Goal: Transaction & Acquisition: Purchase product/service

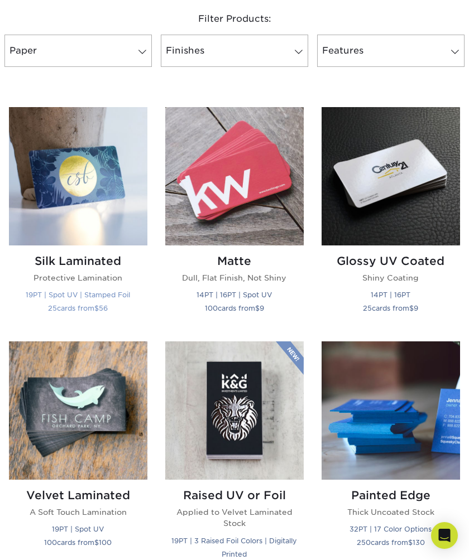
scroll to position [480, 0]
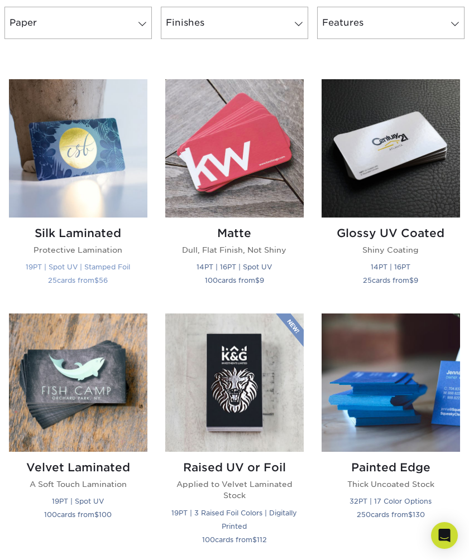
click at [75, 174] on img at bounding box center [78, 148] width 138 height 138
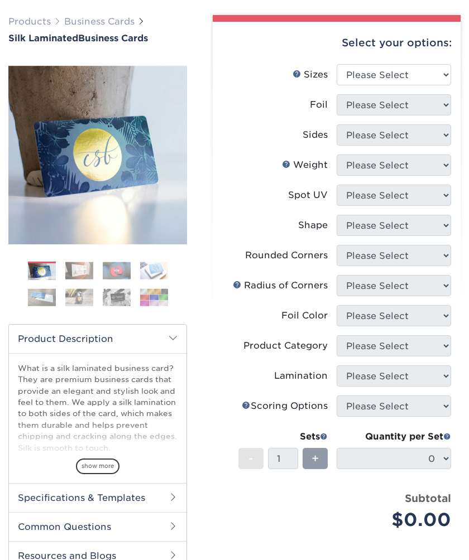
scroll to position [65, 0]
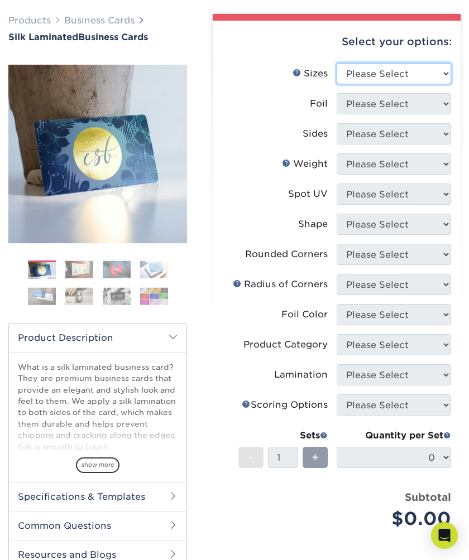
click at [386, 71] on select "Please Select 1.5" x 3.5" - Mini 1.75" x 3.5" - Mini 2" x 2" - Square 2" x 3" -…" at bounding box center [394, 73] width 114 height 21
select select "2.00x3.50"
click at [337, 63] on select "Please Select 1.5" x 3.5" - Mini 1.75" x 3.5" - Mini 2" x 2" - Square 2" x 3" -…" at bounding box center [394, 73] width 114 height 21
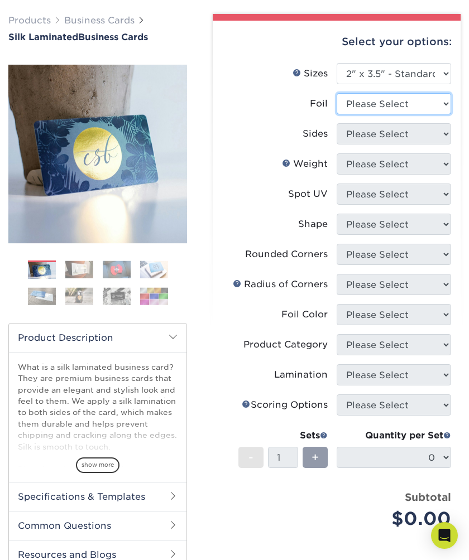
click at [376, 95] on select "Please Select Yes No" at bounding box center [394, 103] width 114 height 21
select select "0"
click at [337, 93] on select "Please Select Yes No" at bounding box center [394, 103] width 114 height 21
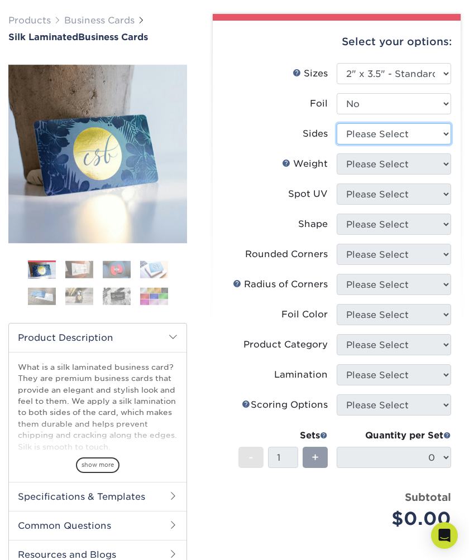
click at [363, 137] on select "Please Select Print Both Sides Print Front Only" at bounding box center [394, 133] width 114 height 21
select select "32d3c223-f82c-492b-b915-ba065a00862f"
click at [337, 123] on select "Please Select Print Both Sides Print Front Only" at bounding box center [394, 133] width 114 height 21
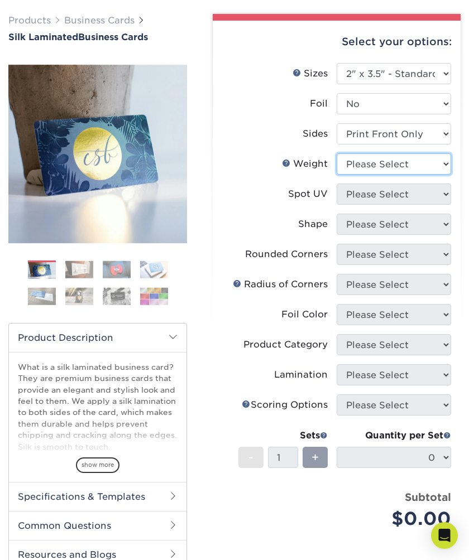
click at [371, 166] on select "Please Select 16PT" at bounding box center [394, 163] width 114 height 21
select select "16PT"
click at [337, 153] on select "Please Select 16PT" at bounding box center [394, 163] width 114 height 21
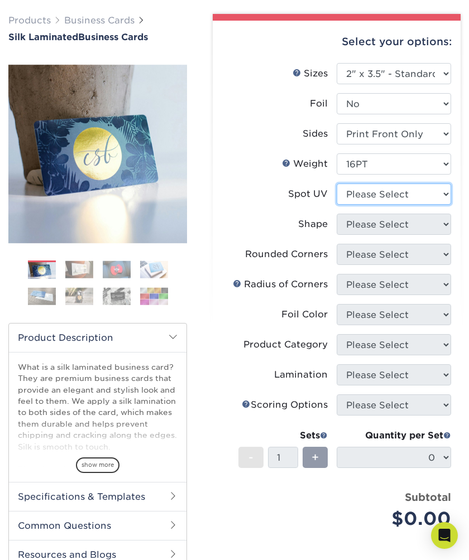
click at [368, 199] on select "Please Select No Spot UV Front Only" at bounding box center [394, 194] width 114 height 21
click at [337, 184] on select "Please Select No Spot UV Front Only" at bounding box center [394, 194] width 114 height 21
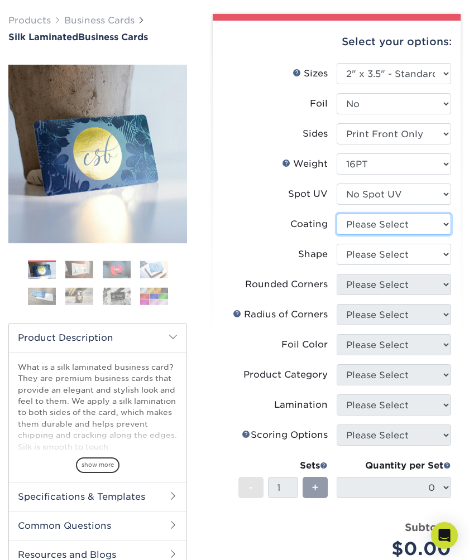
click at [363, 224] on select at bounding box center [394, 224] width 114 height 21
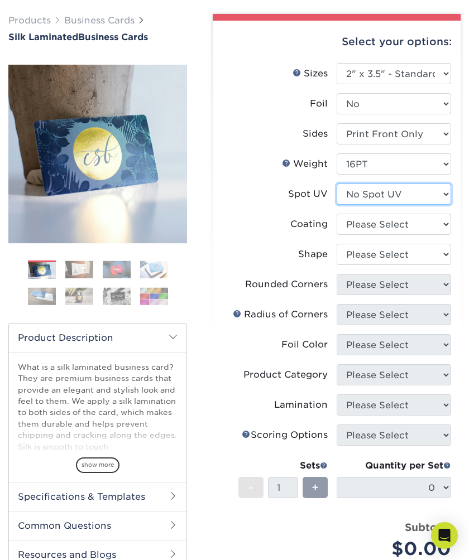
click at [372, 197] on select "Please Select No Spot UV Front Only" at bounding box center [394, 194] width 114 height 21
select select "1"
click at [337, 184] on select "Please Select No Spot UV Front Only" at bounding box center [394, 194] width 114 height 21
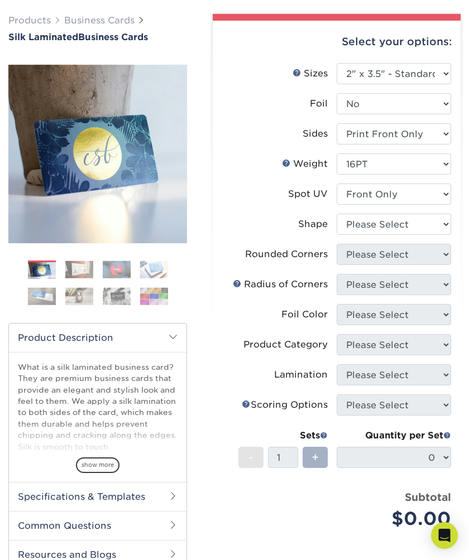
click at [312, 459] on span "+" at bounding box center [314, 457] width 7 height 17
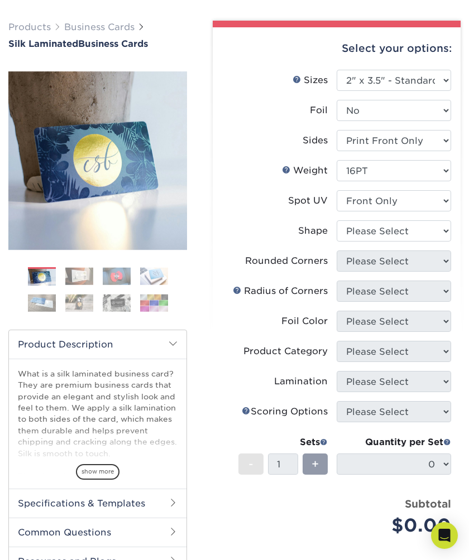
scroll to position [16, 0]
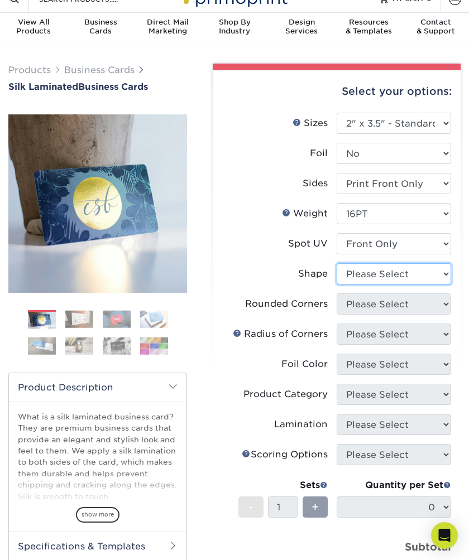
click at [385, 267] on select "Please Select Standard" at bounding box center [394, 273] width 114 height 21
select select "standard"
click at [337, 263] on select "Please Select Standard" at bounding box center [394, 273] width 114 height 21
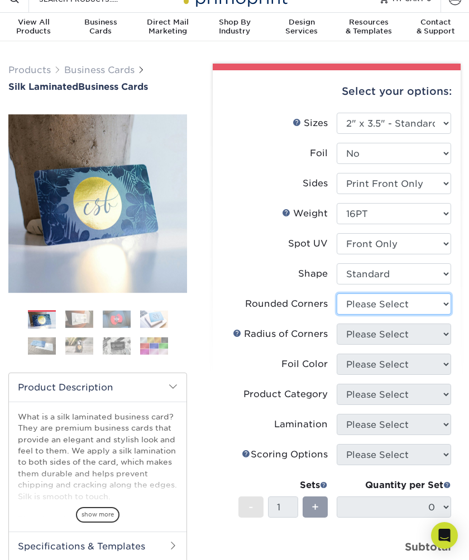
click at [397, 308] on select "Please Select Yes - Round 2 Corners Yes - Round 4 Corners No" at bounding box center [394, 304] width 114 height 21
select select "0"
click at [337, 294] on select "Please Select Yes - Round 2 Corners Yes - Round 4 Corners No" at bounding box center [394, 304] width 114 height 21
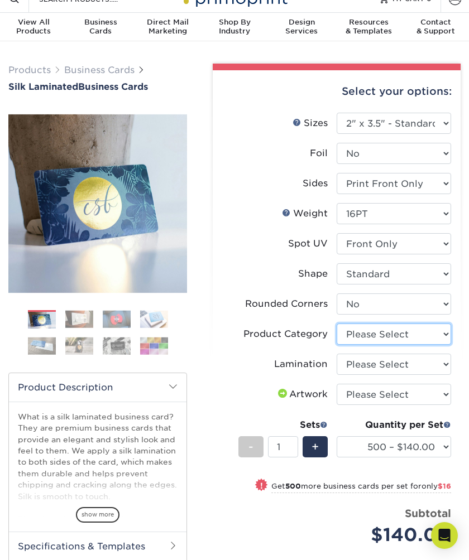
click at [381, 329] on select "Please Select Business Cards" at bounding box center [394, 334] width 114 height 21
select select "3b5148f1-0588-4f88-a218-97bcfdce65c1"
click at [337, 324] on select "Please Select Business Cards" at bounding box center [394, 334] width 114 height 21
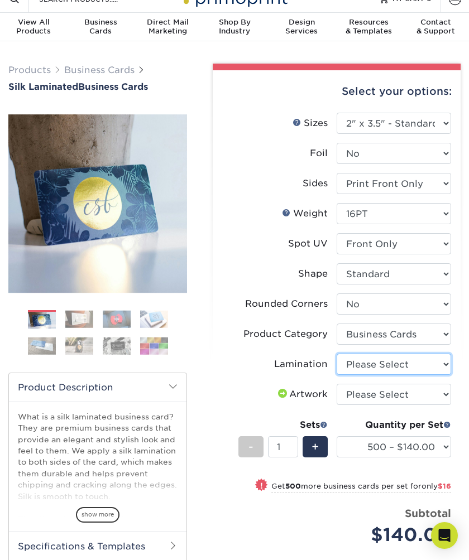
click at [378, 368] on select "Please Select Silk" at bounding box center [394, 364] width 114 height 21
select select "ccacb42f-45f7-42d3-bbd3-7c8421cf37f0"
click at [337, 354] on select "Please Select Silk" at bounding box center [394, 364] width 114 height 21
click at [383, 393] on select "Please Select I will upload files I need a design - $100" at bounding box center [394, 394] width 114 height 21
select select "upload"
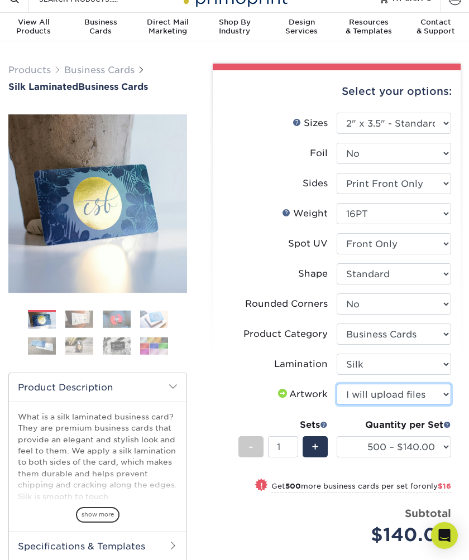
click at [337, 384] on select "Please Select I will upload files I need a design - $100" at bounding box center [394, 394] width 114 height 21
click at [304, 450] on div "+" at bounding box center [315, 446] width 25 height 21
type input "2"
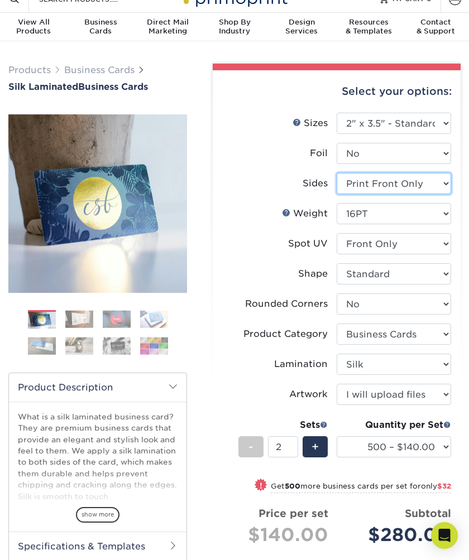
click at [384, 179] on select "Please Select Print Both Sides Print Front Only" at bounding box center [394, 183] width 114 height 21
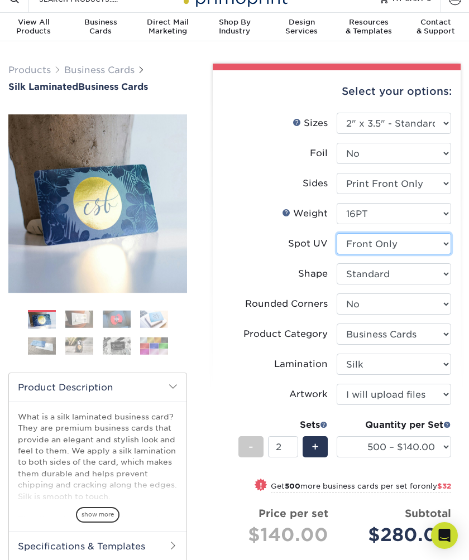
click at [388, 238] on select "Please Select No Spot UV Front Only" at bounding box center [394, 243] width 114 height 21
select select "3"
click at [337, 233] on select "Please Select No Spot UV Front Only" at bounding box center [394, 243] width 114 height 21
select select "-1"
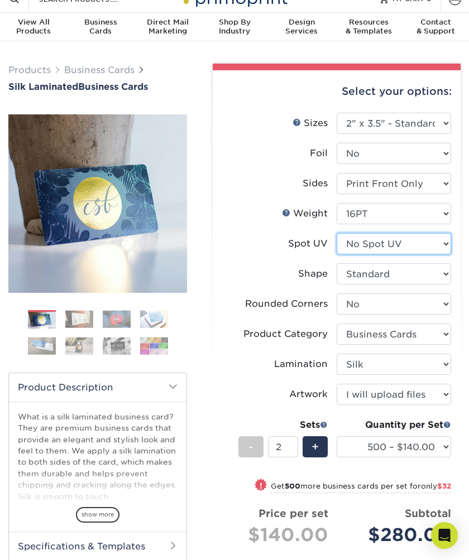
select select "-1"
select select
select select "-1"
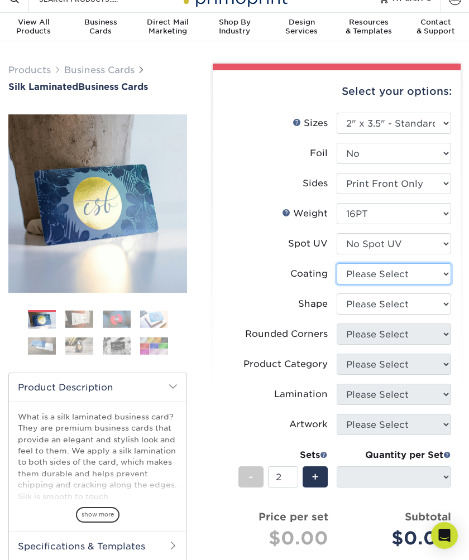
click at [391, 274] on select at bounding box center [394, 273] width 114 height 21
select select "3e7618de-abca-4bda-9f97-8b9129e913d8"
click at [337, 263] on select at bounding box center [394, 273] width 114 height 21
select select
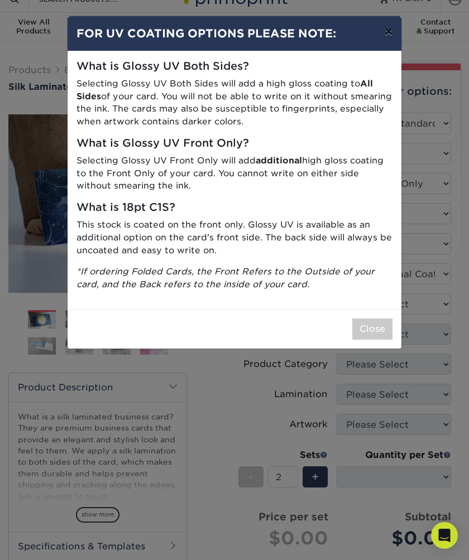
click at [393, 32] on button "×" at bounding box center [389, 31] width 26 height 31
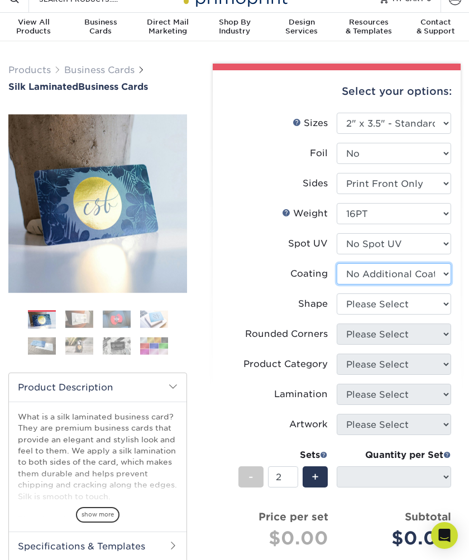
click at [381, 274] on select at bounding box center [394, 273] width 114 height 21
click at [337, 263] on select at bounding box center [394, 273] width 114 height 21
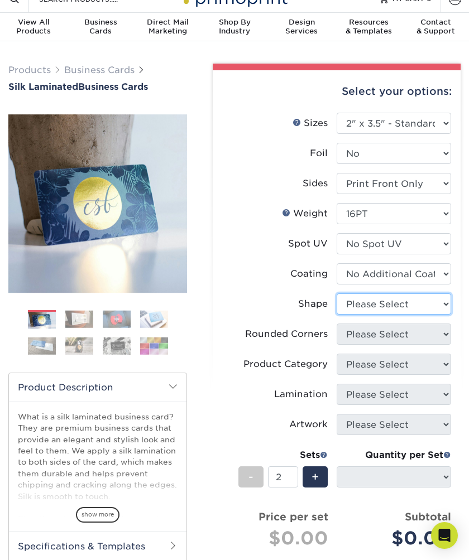
click at [378, 298] on select "Please Select Standard Oval" at bounding box center [394, 304] width 114 height 21
select select "standard"
click at [337, 294] on select "Please Select Standard Oval" at bounding box center [394, 304] width 114 height 21
select select
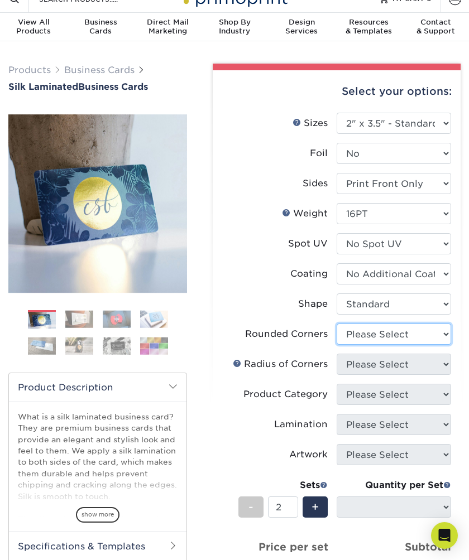
click at [402, 340] on select "Please Select Yes - Round 2 Corners Yes - Round 4 Corners No" at bounding box center [394, 334] width 114 height 21
select select "0"
click at [337, 324] on select "Please Select Yes - Round 2 Corners Yes - Round 4 Corners No" at bounding box center [394, 334] width 114 height 21
select select "-1"
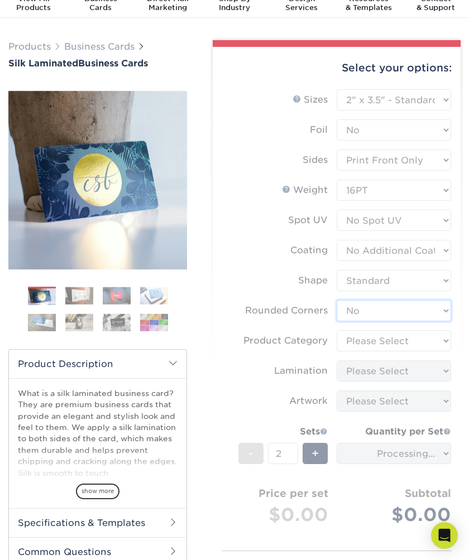
scroll to position [55, 0]
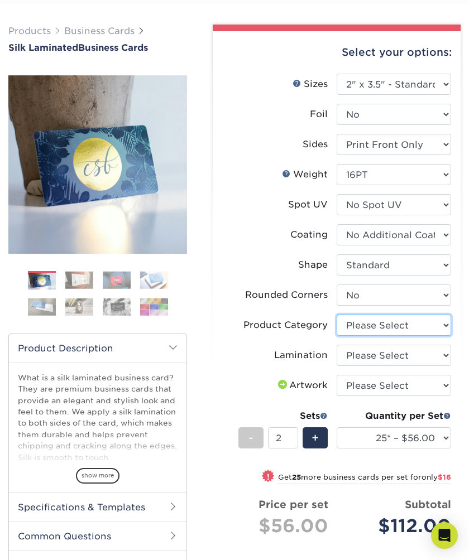
click at [392, 324] on select "Please Select Business Cards" at bounding box center [394, 325] width 114 height 21
select select "3b5148f1-0588-4f88-a218-97bcfdce65c1"
click at [337, 315] on select "Please Select Business Cards" at bounding box center [394, 325] width 114 height 21
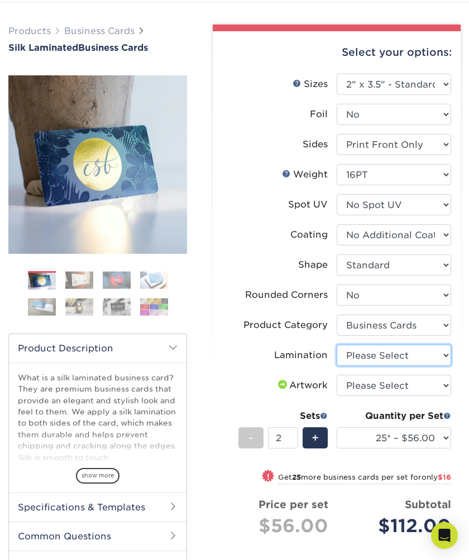
click at [382, 354] on select "Please Select Silk" at bounding box center [394, 355] width 114 height 21
select select "ccacb42f-45f7-42d3-bbd3-7c8421cf37f0"
click at [337, 345] on select "Please Select Silk" at bounding box center [394, 355] width 114 height 21
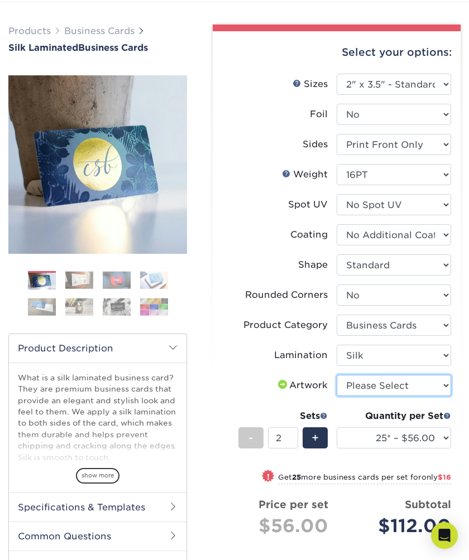
click at [386, 382] on select "Please Select I will upload files I need a design - $100" at bounding box center [394, 385] width 114 height 21
select select "upload"
click at [337, 375] on select "Please Select I will upload files I need a design - $100" at bounding box center [394, 385] width 114 height 21
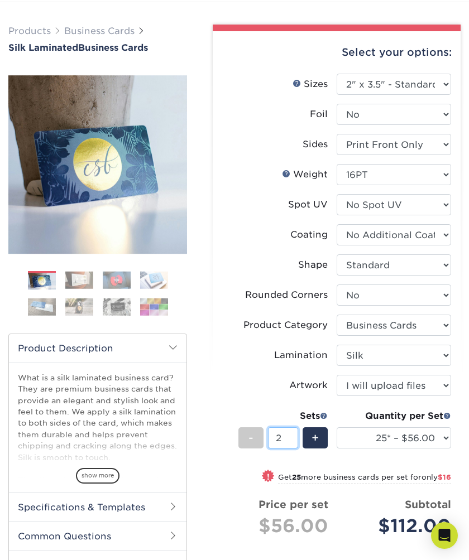
click at [286, 439] on input "2" at bounding box center [283, 438] width 30 height 21
drag, startPoint x: 411, startPoint y: 452, endPoint x: 414, endPoint y: 446, distance: 6.5
click at [412, 449] on div "Quantity per Set 25* – $56.00 50* – $64.00 75* – $72.00 100* – $80.00 250* – $8…" at bounding box center [394, 436] width 114 height 52
click at [414, 444] on select "25* – $56.00 50* – $64.00 75* – $72.00 100* – $80.00 250* – $88.00 500 – $96.00…" at bounding box center [394, 438] width 114 height 21
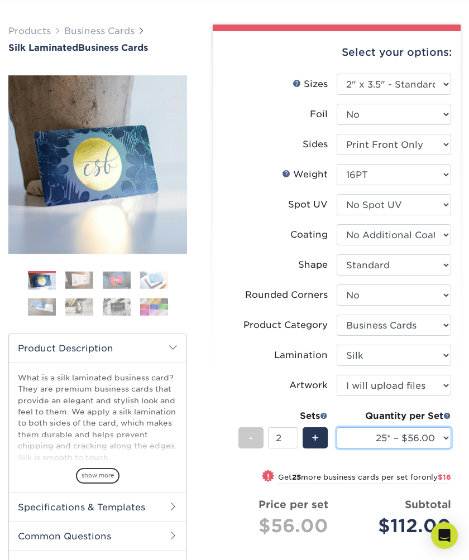
select select "1000 – $128.00"
click at [337, 428] on select "25* – $56.00 50* – $64.00 75* – $72.00 100* – $80.00 250* – $88.00 500 – $96.00…" at bounding box center [394, 438] width 114 height 21
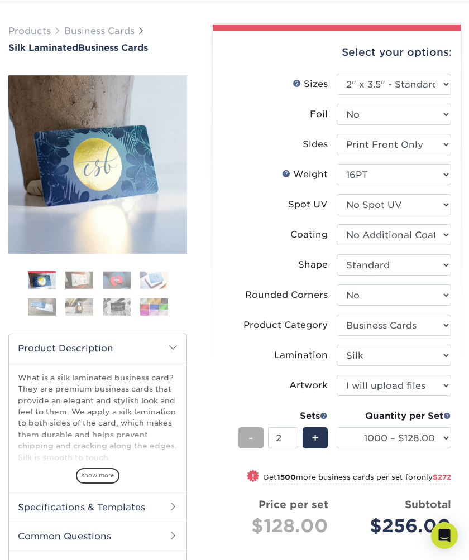
click at [255, 438] on div "-" at bounding box center [250, 438] width 25 height 21
type input "1"
click at [367, 180] on select "Please Select 16PT" at bounding box center [394, 174] width 114 height 21
click at [337, 164] on select "Please Select 16PT" at bounding box center [394, 174] width 114 height 21
click at [358, 205] on select "Please Select No Spot UV Front Only" at bounding box center [394, 204] width 114 height 21
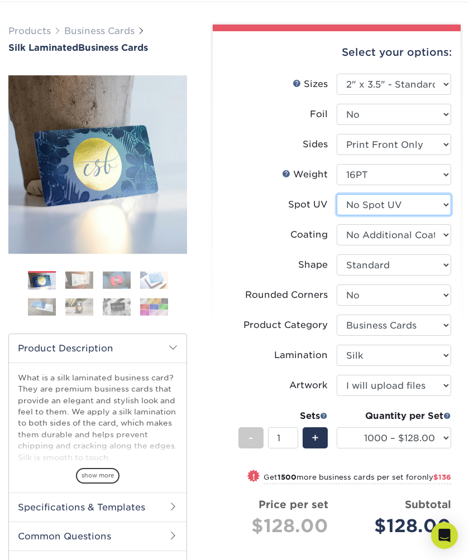
select select "1"
click at [337, 194] on select "Please Select No Spot UV Front Only" at bounding box center [394, 204] width 114 height 21
select select "-1"
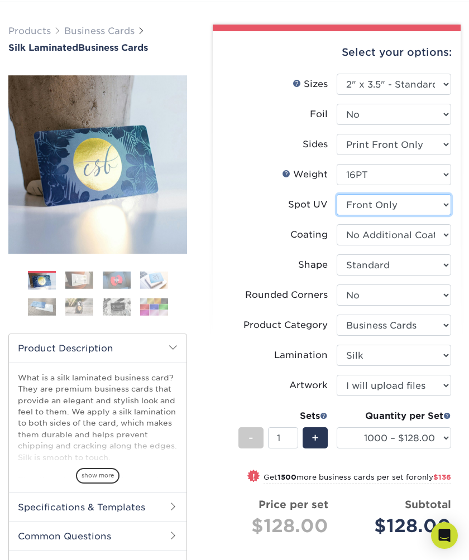
select select
select select "-1"
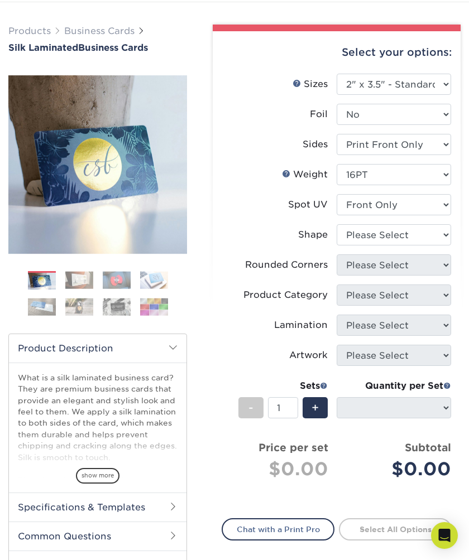
drag, startPoint x: 356, startPoint y: 220, endPoint x: 358, endPoint y: 231, distance: 10.8
click at [356, 220] on li "Spot UV Please Select No Spot UV Front Only" at bounding box center [336, 209] width 229 height 30
click at [358, 231] on select "Please Select Standard" at bounding box center [394, 234] width 114 height 21
select select "standard"
click at [337, 224] on select "Please Select Standard" at bounding box center [394, 234] width 114 height 21
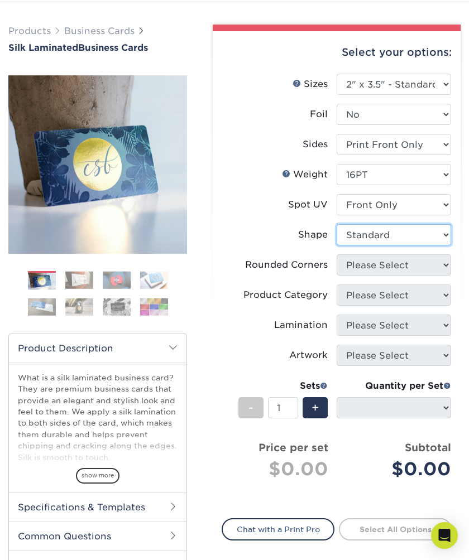
select select
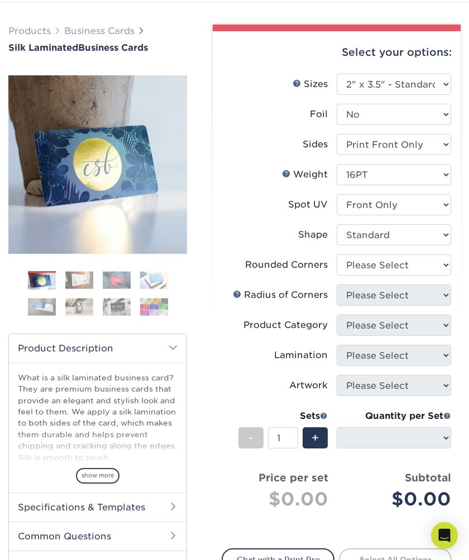
click at [362, 249] on li "Shape Please Select Standard" at bounding box center [336, 239] width 229 height 30
click at [362, 260] on select "Please Select Yes - Round 2 Corners Yes - Round 4 Corners No" at bounding box center [394, 265] width 114 height 21
select select "7672df9e-0e0a-464d-8e1f-920c575e4da3"
click at [337, 255] on select "Please Select Yes - Round 2 Corners Yes - Round 4 Corners No" at bounding box center [394, 265] width 114 height 21
select select "-1"
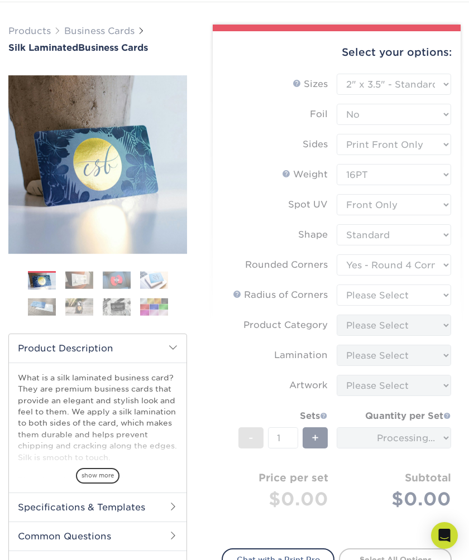
click at [381, 200] on form "Sizes Help Sizes Please Select 1.5" x 3.5" - Mini 1.75" x 3.5" - Mini 2" x 2" -…" at bounding box center [337, 305] width 230 height 462
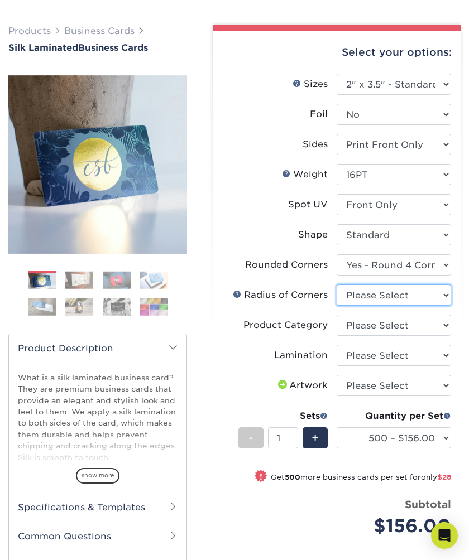
click at [383, 296] on select "Please Select Rounded 1/8" Rounded 1/4"" at bounding box center [394, 295] width 114 height 21
click at [390, 272] on select "Please Select Yes - Round 2 Corners Yes - Round 4 Corners No" at bounding box center [394, 265] width 114 height 21
click at [361, 301] on select "Please Select Rounded 1/8" Rounded 1/4"" at bounding box center [394, 295] width 114 height 21
select select "589680c7-ee9a-431b-9d12-d7aeb1386a97"
click at [337, 285] on select "Please Select Rounded 1/8" Rounded 1/4"" at bounding box center [394, 295] width 114 height 21
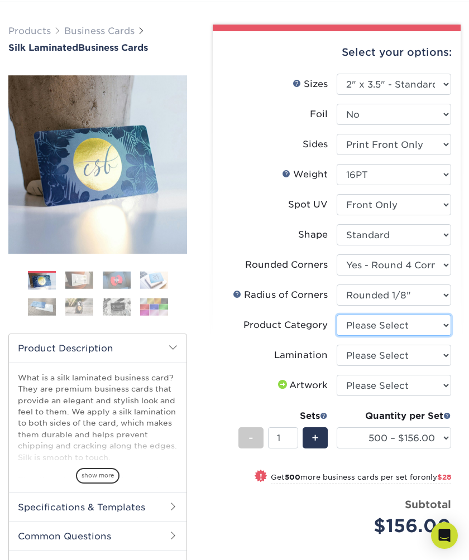
click at [365, 333] on select "Please Select Business Cards" at bounding box center [394, 325] width 114 height 21
select select "3b5148f1-0588-4f88-a218-97bcfdce65c1"
click at [337, 315] on select "Please Select Business Cards" at bounding box center [394, 325] width 114 height 21
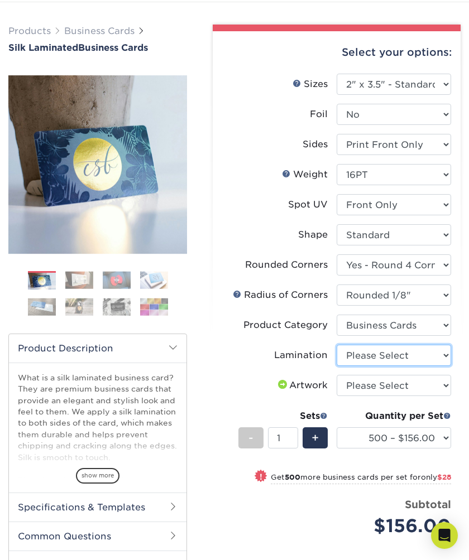
click at [366, 351] on select "Please Select Silk" at bounding box center [394, 355] width 114 height 21
select select "ccacb42f-45f7-42d3-bbd3-7c8421cf37f0"
click at [337, 345] on select "Please Select Silk" at bounding box center [394, 355] width 114 height 21
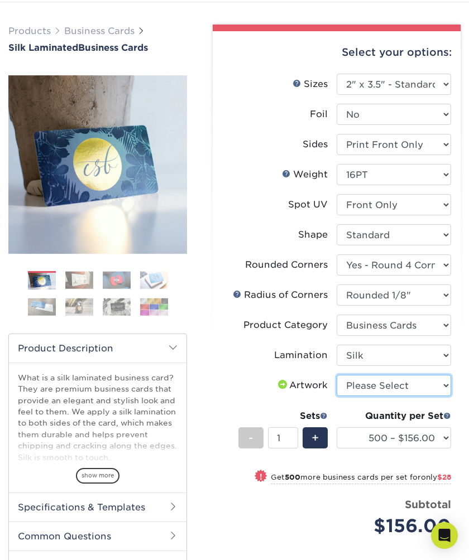
click at [379, 382] on select "Please Select I will upload files I need a design - $100" at bounding box center [394, 385] width 114 height 21
select select "upload"
click at [337, 375] on select "Please Select I will upload files I need a design - $100" at bounding box center [394, 385] width 114 height 21
click at [416, 452] on div "Quantity per Set 500 – $156.00 1000 – $184.00 2500 – $447.00 5000 – $754.00 100…" at bounding box center [394, 436] width 114 height 52
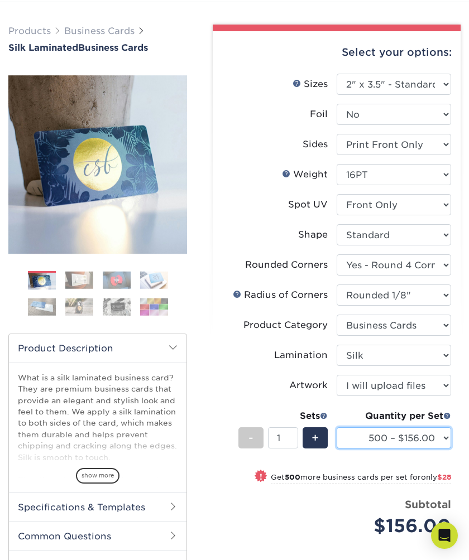
click at [411, 443] on select "500 – $156.00 1000 – $184.00 2500 – $447.00 5000 – $754.00 10000 – $1375.00" at bounding box center [394, 438] width 114 height 21
select select "1000 – $184.00"
click at [337, 428] on select "500 – $156.00 1000 – $184.00 2500 – $447.00 5000 – $754.00 10000 – $1375.00" at bounding box center [394, 438] width 114 height 21
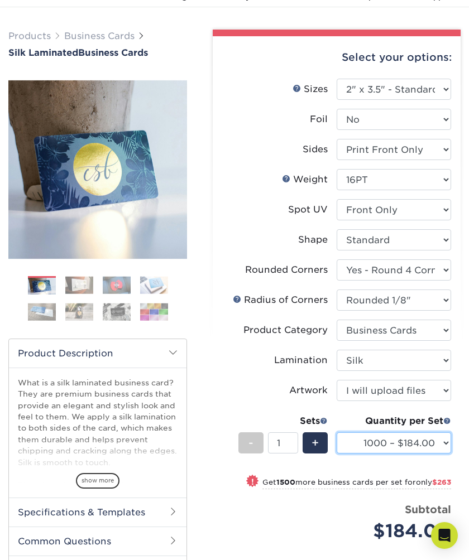
scroll to position [49, 0]
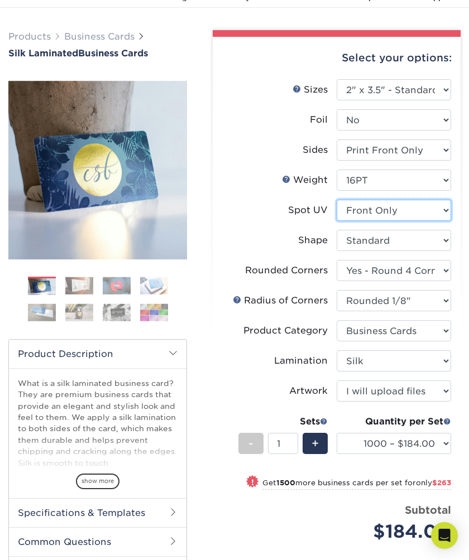
click at [382, 211] on select "Please Select No Spot UV Front Only" at bounding box center [394, 210] width 114 height 21
select select "3"
click at [337, 200] on select "Please Select No Spot UV Front Only" at bounding box center [394, 210] width 114 height 21
select select "-1"
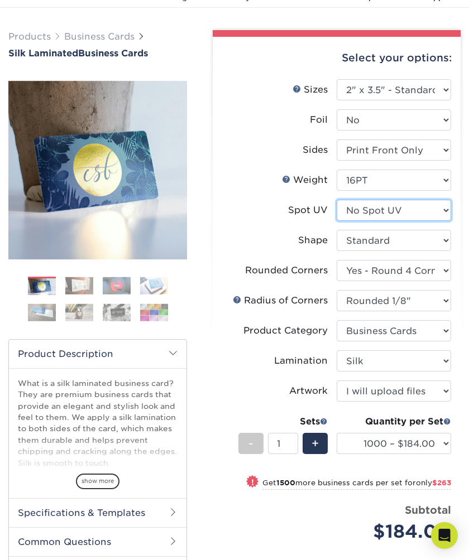
select select "-1"
select select
select select "-1"
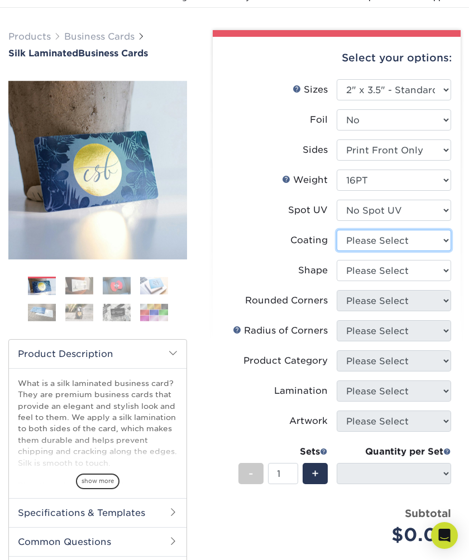
click at [383, 242] on select at bounding box center [394, 240] width 114 height 21
select select "3e7618de-abca-4bda-9f97-8b9129e913d8"
click at [337, 230] on select at bounding box center [394, 240] width 114 height 21
select select
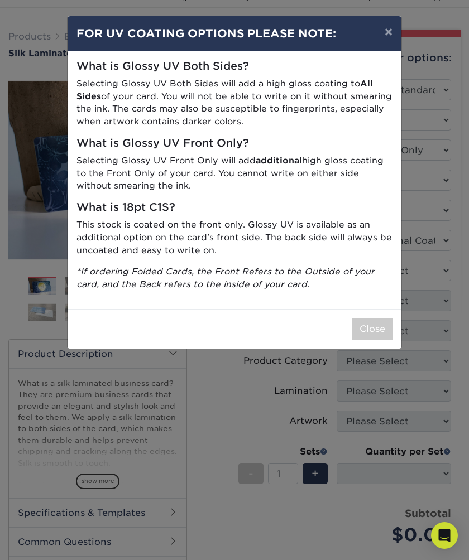
click at [378, 263] on div "× FOR UV COATING OPTIONS PLEASE NOTE: What is Glossy UV Both Sides? Selecting G…" at bounding box center [234, 280] width 469 height 560
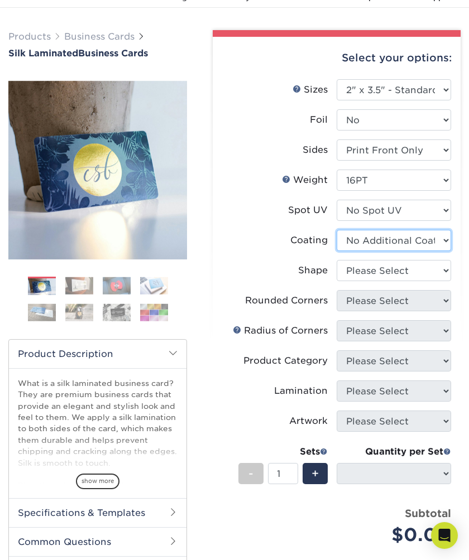
click at [382, 243] on select at bounding box center [394, 240] width 114 height 21
click at [337, 230] on select at bounding box center [394, 240] width 114 height 21
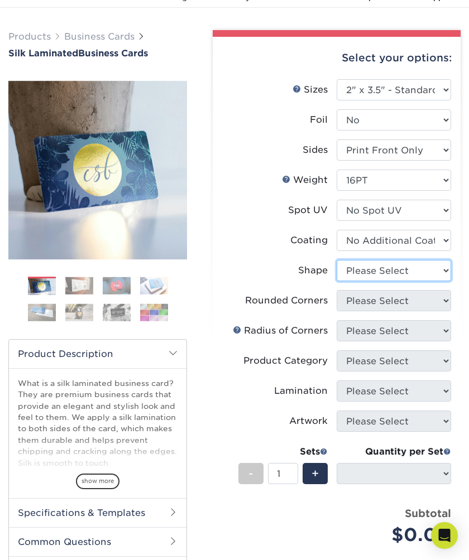
click at [381, 267] on select "Please Select Standard Oval" at bounding box center [394, 270] width 114 height 21
select select "standard"
click at [337, 260] on select "Please Select Standard Oval" at bounding box center [394, 270] width 114 height 21
select select
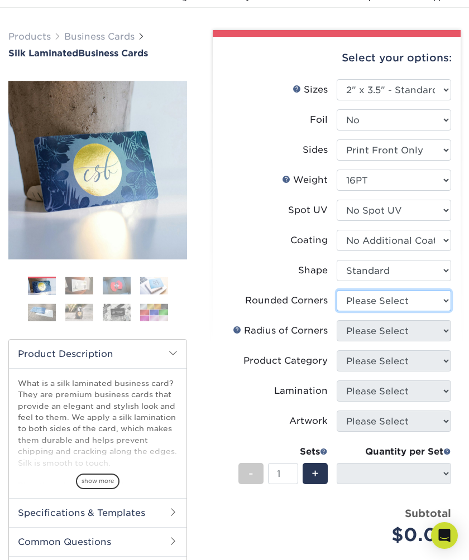
click at [385, 295] on select "Please Select Yes - Round 2 Corners Yes - Round 4 Corners No" at bounding box center [394, 300] width 114 height 21
select select "76a3b848-63b4-4449-aad1-d9e81d5a60f5"
click at [337, 290] on select "Please Select Yes - Round 2 Corners Yes - Round 4 Corners No" at bounding box center [394, 300] width 114 height 21
select select "-1"
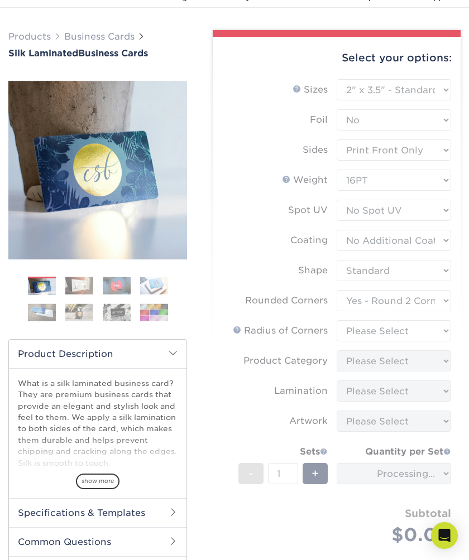
click at [390, 333] on form "Sizes Help Sizes Please Select 1.5" x 3.5" - Mini 1.75" x 3.5" - Mini 2" x 2" -…" at bounding box center [337, 325] width 230 height 492
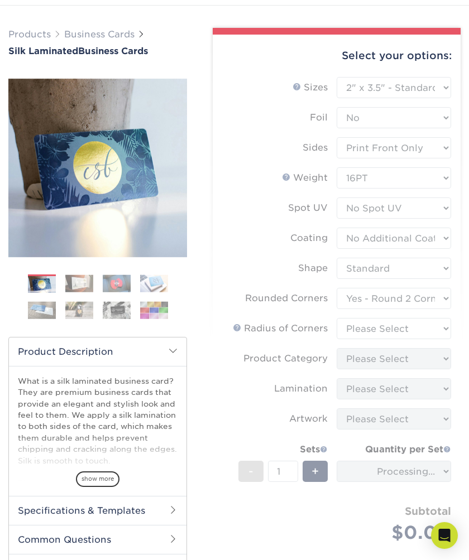
click at [386, 331] on form "Sizes Help Sizes Please Select 1.5" x 3.5" - Mini 1.75" x 3.5" - Mini 2" x 2" -…" at bounding box center [337, 323] width 230 height 492
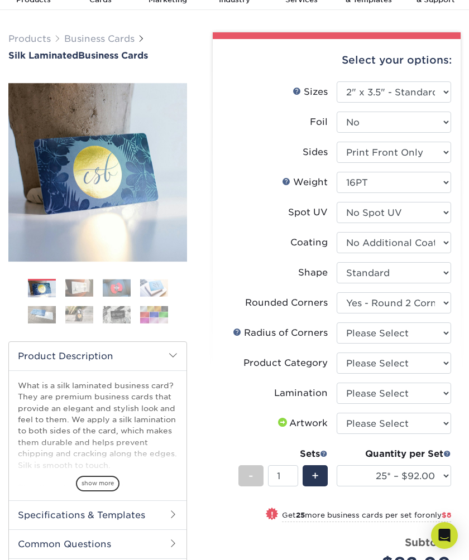
scroll to position [46, 0]
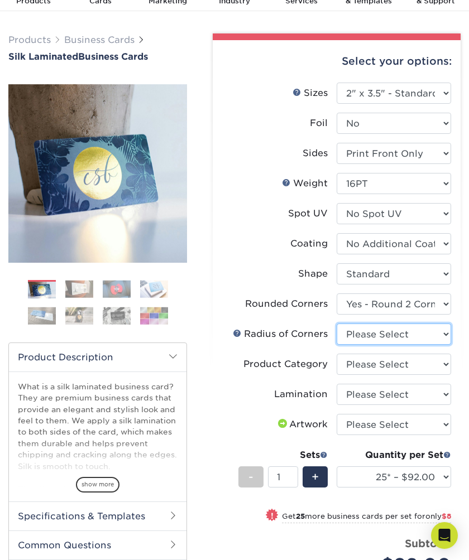
click at [387, 331] on select "Please Select Rounded 1/8" Rounded 1/4"" at bounding box center [394, 334] width 114 height 21
select select "589680c7-ee9a-431b-9d12-d7aeb1386a97"
click at [337, 324] on select "Please Select Rounded 1/8" Rounded 1/4"" at bounding box center [394, 334] width 114 height 21
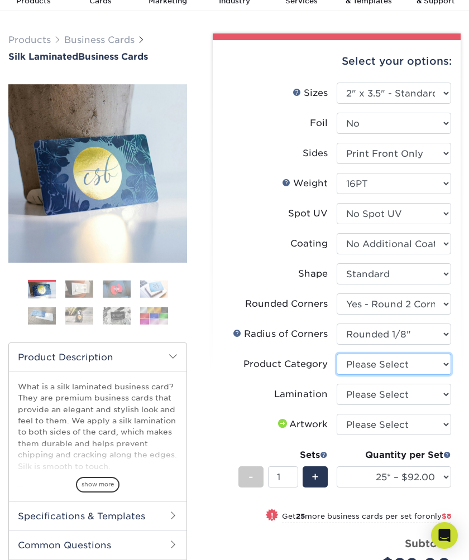
click at [367, 364] on select "Please Select Business Cards" at bounding box center [394, 364] width 114 height 21
select select "3b5148f1-0588-4f88-a218-97bcfdce65c1"
click at [337, 354] on select "Please Select Business Cards" at bounding box center [394, 364] width 114 height 21
click at [369, 392] on select "Please Select Silk" at bounding box center [394, 394] width 114 height 21
select select "ccacb42f-45f7-42d3-bbd3-7c8421cf37f0"
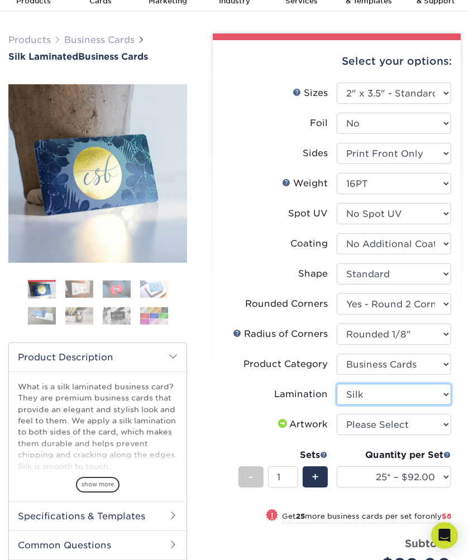
click at [337, 384] on select "Please Select Silk" at bounding box center [394, 394] width 114 height 21
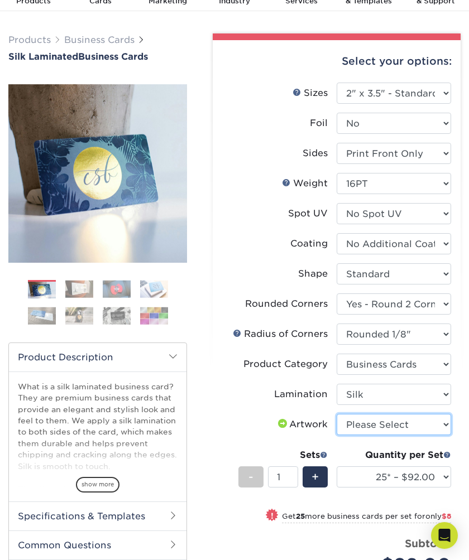
click at [377, 423] on select "Please Select I will upload files I need a design - $100" at bounding box center [394, 424] width 114 height 21
select select "upload"
click at [337, 414] on select "Please Select I will upload files I need a design - $100" at bounding box center [394, 424] width 114 height 21
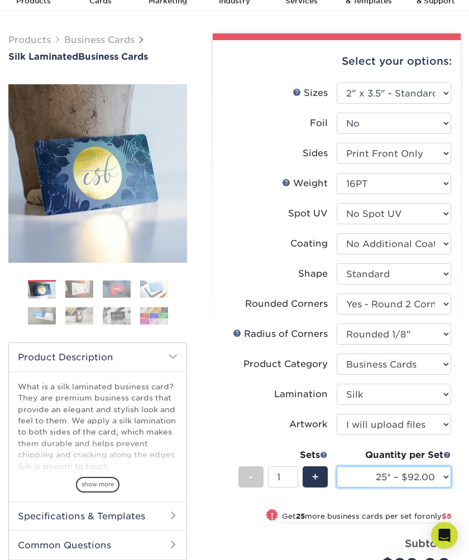
click at [386, 487] on select "25* – $92.00 50* – $100.00 75* – $112.00 100* – $124.00 250* – $128.00 500 – $1…" at bounding box center [394, 477] width 114 height 21
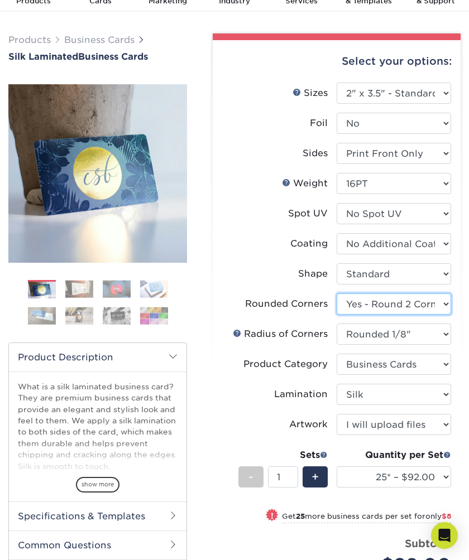
click at [399, 303] on select "Please Select Yes - Round 2 Corners Yes - Round 4 Corners No" at bounding box center [394, 304] width 114 height 21
select select "0"
click at [337, 294] on select "Please Select Yes - Round 2 Corners Yes - Round 4 Corners No" at bounding box center [394, 304] width 114 height 21
select select "-1"
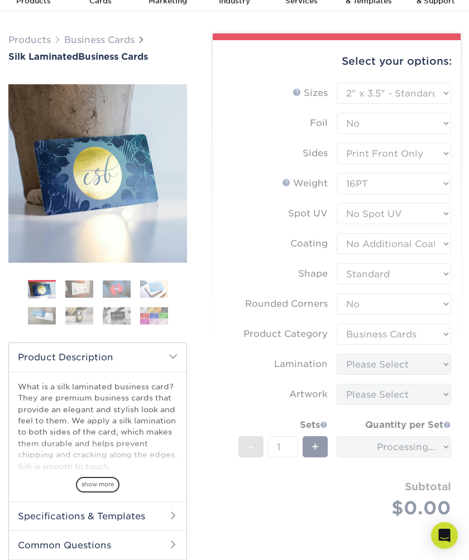
click at [388, 334] on form "Sizes Help Sizes Please Select 1.5" x 3.5" - Mini 1.75" x 3.5" - Mini 2" x 2" -…" at bounding box center [337, 314] width 230 height 462
click at [388, 335] on form "Sizes Help Sizes Please Select 1.5" x 3.5" - Mini 1.75" x 3.5" - Mini 2" x 2" -…" at bounding box center [337, 314] width 230 height 462
